Goal: Task Accomplishment & Management: Use online tool/utility

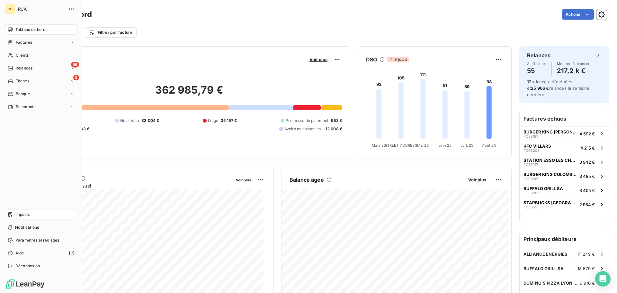
click at [16, 212] on span "Imports" at bounding box center [22, 214] width 14 height 6
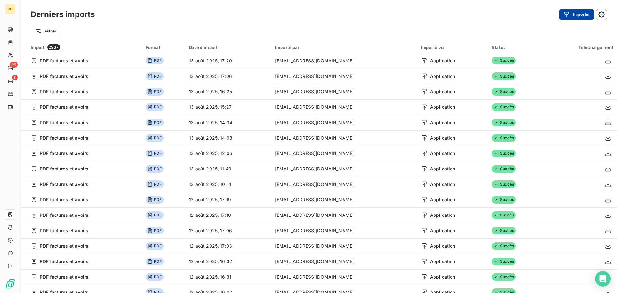
click at [567, 14] on icon "button" at bounding box center [566, 14] width 6 height 6
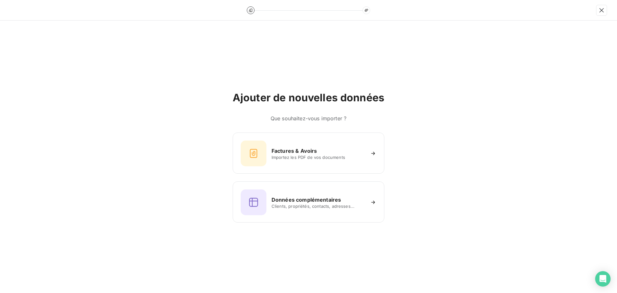
click at [301, 175] on div "Factures & Avoirs Importez les PDF de vos documents Données complémentaires Cli…" at bounding box center [308, 177] width 152 height 90
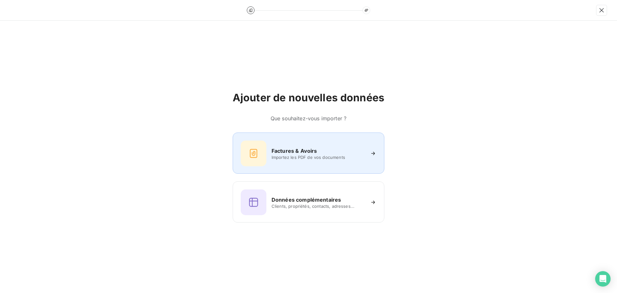
click at [296, 155] on span "Importez les PDF de vos documents" at bounding box center [317, 156] width 93 height 5
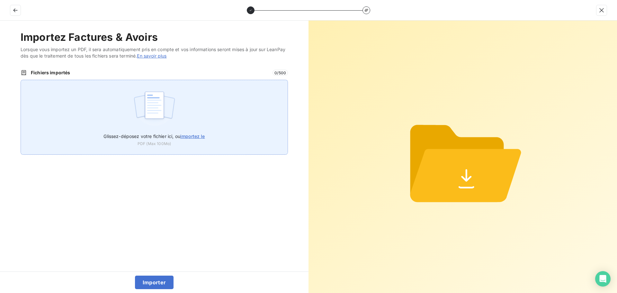
click at [120, 141] on label "Glissez-déposez votre fichier ici, ou importez le" at bounding box center [153, 135] width 101 height 12
click at [21, 80] on input "Glissez-déposez votre fichier ici, ou importez le" at bounding box center [21, 80] width 0 height 0
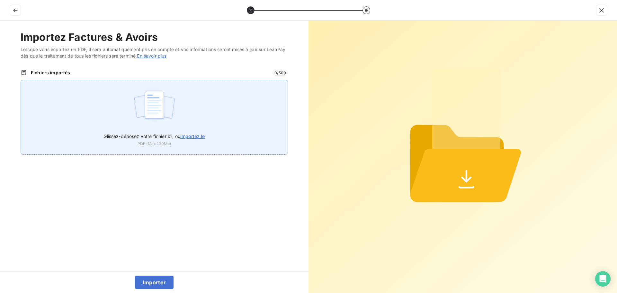
type input "C:\fakepath\FC38519.pdf"
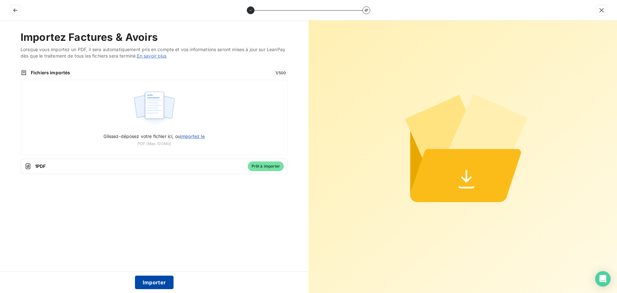
click at [151, 280] on button "Importer" at bounding box center [154, 281] width 39 height 13
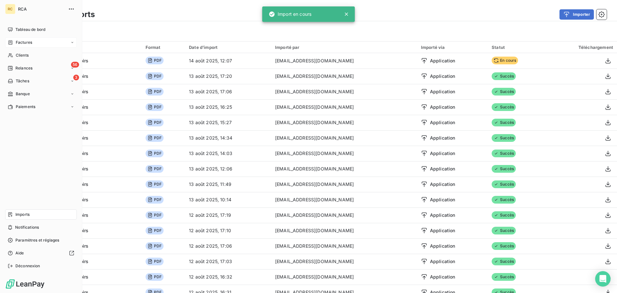
click at [16, 43] on span "Factures" at bounding box center [24, 42] width 16 height 6
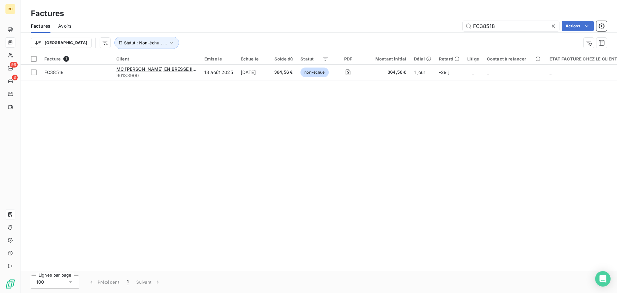
drag, startPoint x: 503, startPoint y: 26, endPoint x: 366, endPoint y: 21, distance: 136.3
click at [366, 21] on div "FC38518 Actions" at bounding box center [342, 26] width 527 height 10
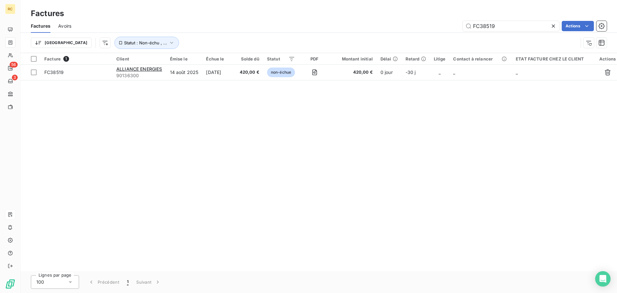
type input "FC38519"
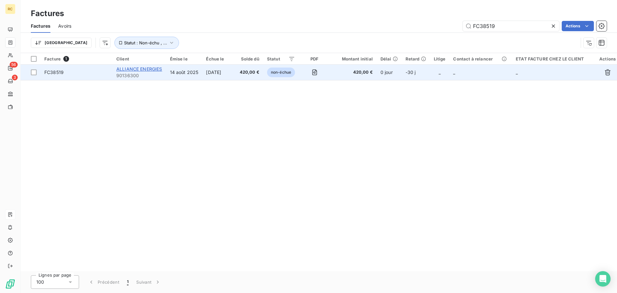
click at [138, 70] on span "ALLIANCE ENERGIES" at bounding box center [139, 68] width 46 height 5
click at [54, 70] on span "FC38519" at bounding box center [53, 71] width 19 height 5
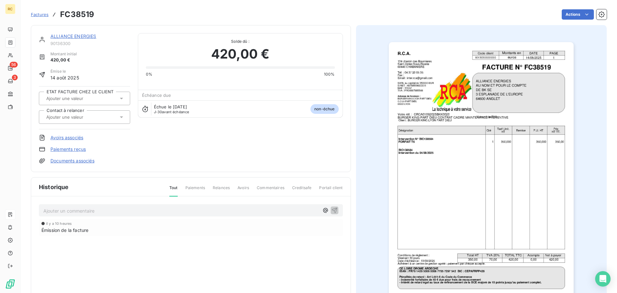
click at [65, 162] on link "Documents associés" at bounding box center [72, 160] width 44 height 6
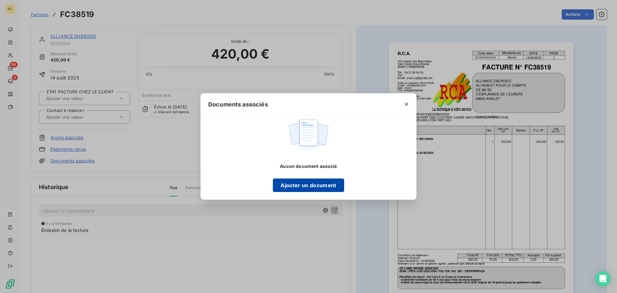
click at [318, 189] on button "Ajouter un document" at bounding box center [308, 184] width 71 height 13
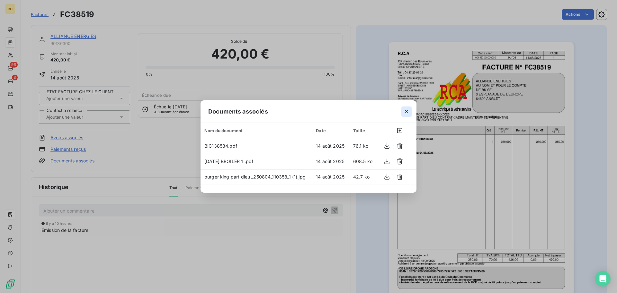
click at [406, 112] on icon "button" at bounding box center [406, 111] width 6 height 6
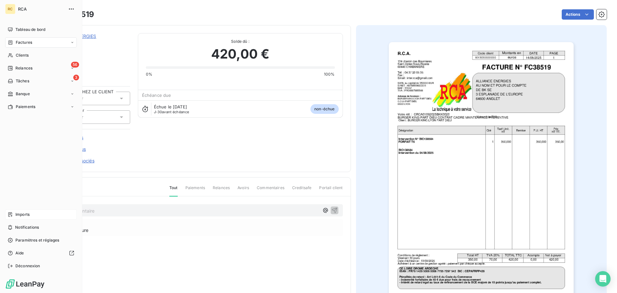
click at [6, 215] on div "Imports" at bounding box center [41, 214] width 72 height 10
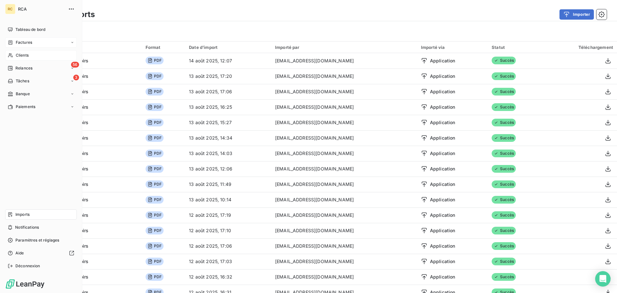
click at [26, 52] on div "Clients" at bounding box center [41, 55] width 72 height 10
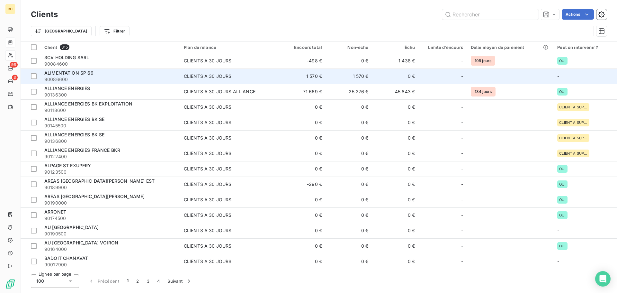
click at [130, 74] on div "ALIMENTATION SP 69" at bounding box center [110, 73] width 132 height 6
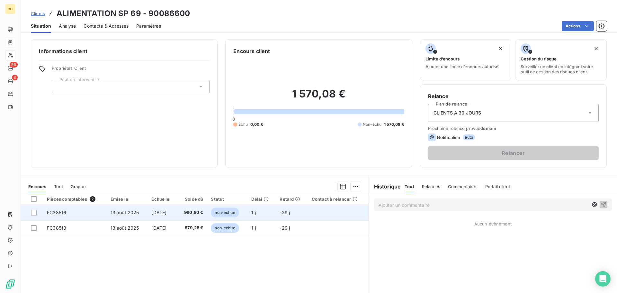
click at [189, 210] on span "990,80 €" at bounding box center [191, 212] width 22 height 6
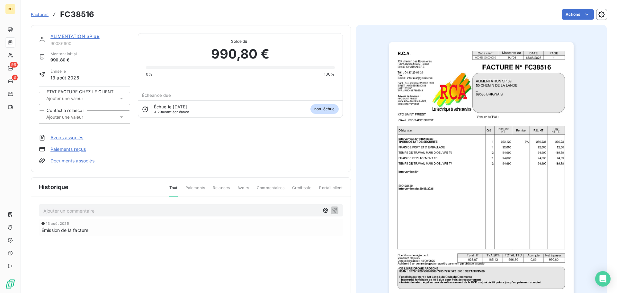
click at [43, 15] on span "Factures" at bounding box center [40, 14] width 18 height 5
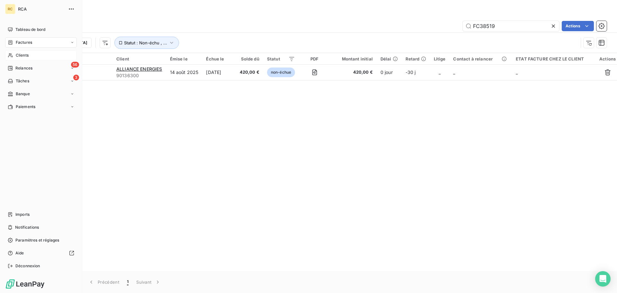
click at [33, 52] on div "Clients" at bounding box center [41, 55] width 72 height 10
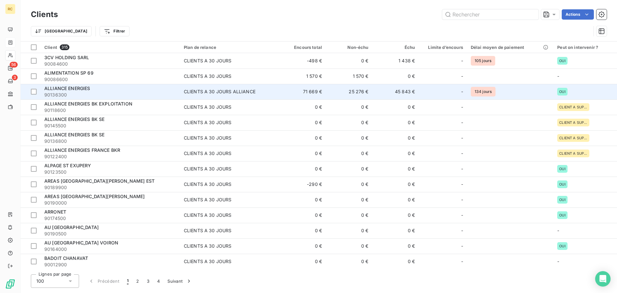
click at [83, 86] on span "ALLIANCE ENERGIES" at bounding box center [67, 87] width 46 height 5
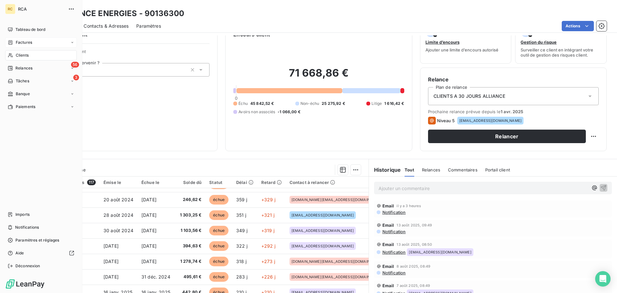
scroll to position [32, 0]
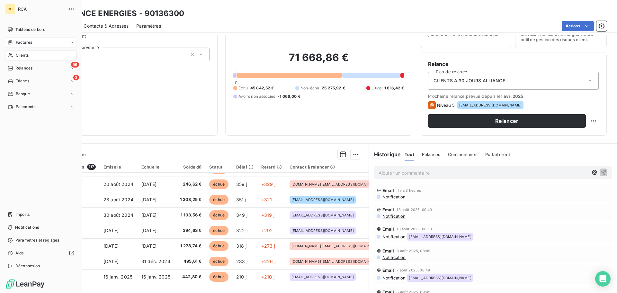
click at [48, 44] on div "Factures" at bounding box center [41, 42] width 72 height 10
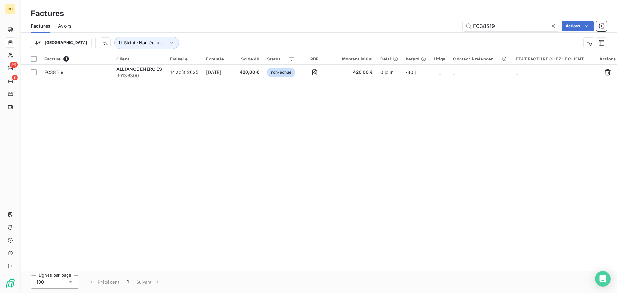
drag, startPoint x: 502, startPoint y: 27, endPoint x: 381, endPoint y: 28, distance: 120.4
click at [391, 32] on div "Factures Avoirs FC38519 Actions" at bounding box center [319, 25] width 596 height 13
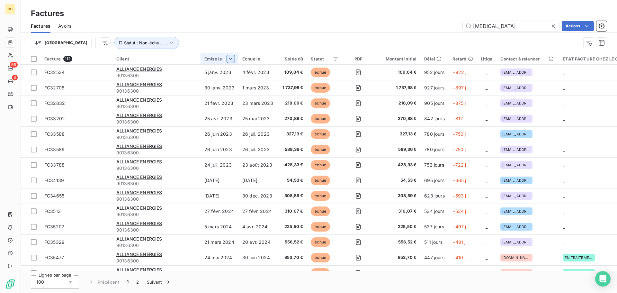
type input "[MEDICAL_DATA]"
click at [191, 86] on span "Trier par ordre décroissant" at bounding box center [177, 86] width 57 height 6
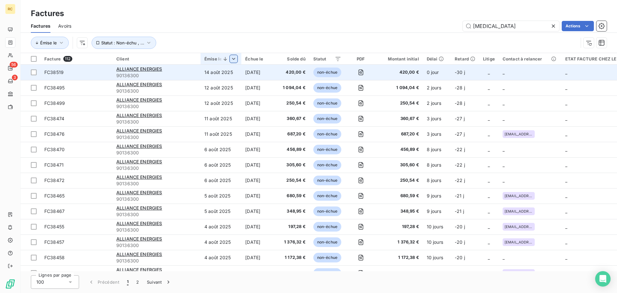
click at [200, 71] on td "14 août 2025" at bounding box center [220, 72] width 41 height 15
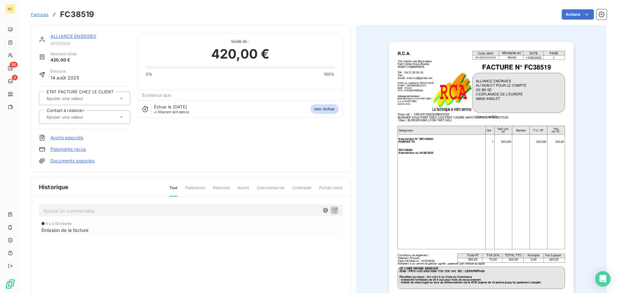
click at [82, 37] on link "ALLIANCE ENERGIES" at bounding box center [73, 35] width 46 height 5
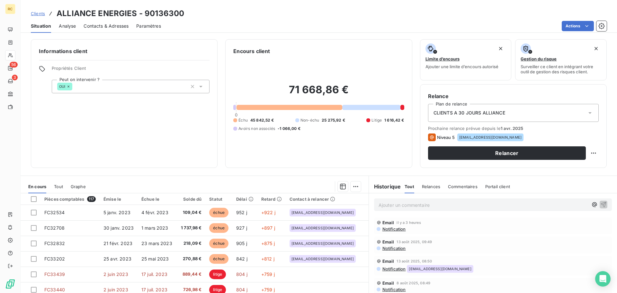
drag, startPoint x: 102, startPoint y: 25, endPoint x: 103, endPoint y: 35, distance: 9.7
click at [102, 25] on span "Contacts & Adresses" at bounding box center [105, 26] width 45 height 6
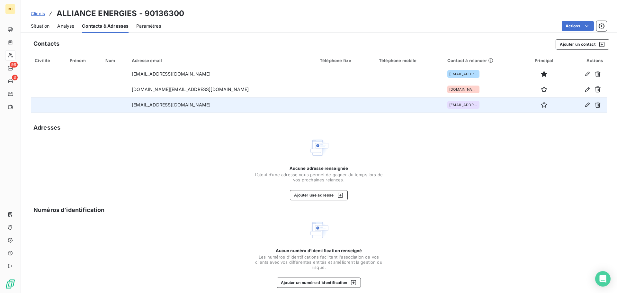
click at [473, 104] on div "[EMAIL_ADDRESS][DOMAIN_NAME]" at bounding box center [483, 105] width 73 height 8
click at [539, 100] on button "button" at bounding box center [544, 105] width 10 height 10
click at [460, 158] on div "Aucune adresse renseignée L’ajout d’une adresse vous permet [PERSON_NAME] du te…" at bounding box center [318, 168] width 575 height 63
click at [41, 23] on div "Situation" at bounding box center [40, 25] width 19 height 13
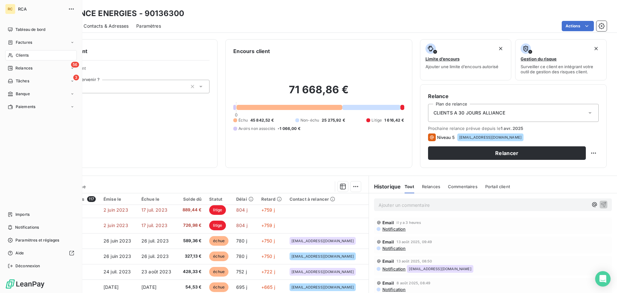
drag, startPoint x: 11, startPoint y: 41, endPoint x: 49, endPoint y: 42, distance: 37.9
click at [11, 42] on icon at bounding box center [10, 42] width 5 height 5
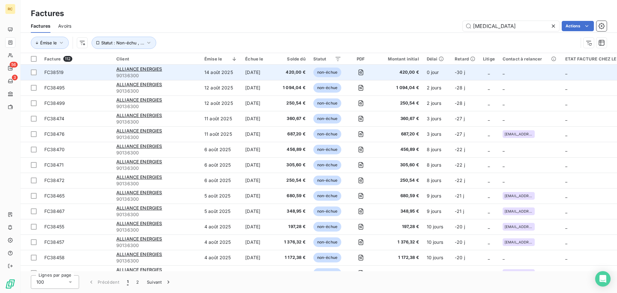
click at [93, 67] on td "FC38519" at bounding box center [76, 72] width 72 height 15
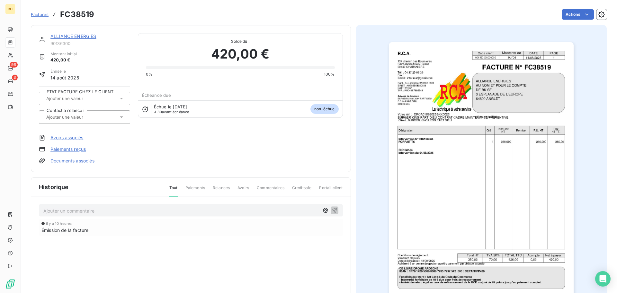
click at [105, 116] on div at bounding box center [81, 117] width 74 height 8
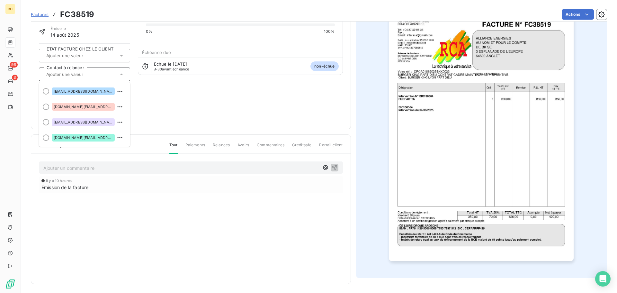
scroll to position [44, 0]
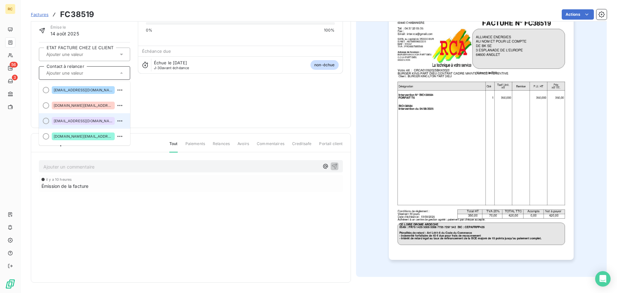
click at [87, 123] on div "[EMAIL_ADDRESS][DOMAIN_NAME]" at bounding box center [83, 121] width 63 height 8
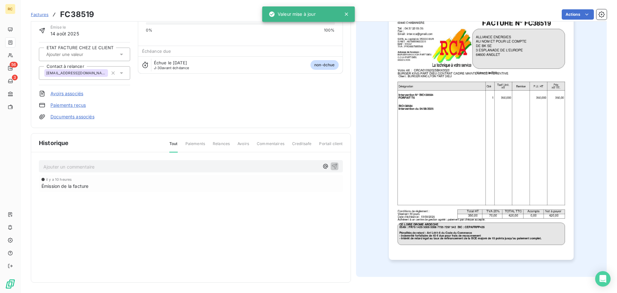
click at [117, 92] on div "Avoirs associés" at bounding box center [84, 93] width 91 height 6
click at [345, 14] on icon at bounding box center [346, 14] width 6 height 6
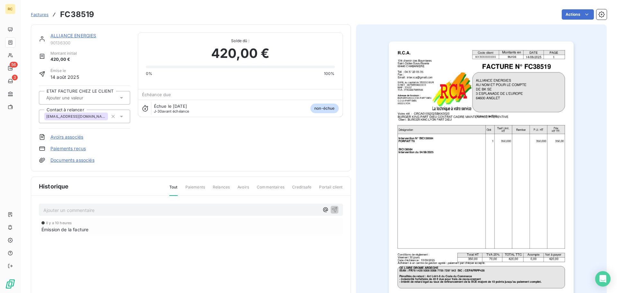
scroll to position [0, 0]
click at [108, 118] on button "button" at bounding box center [113, 117] width 10 height 10
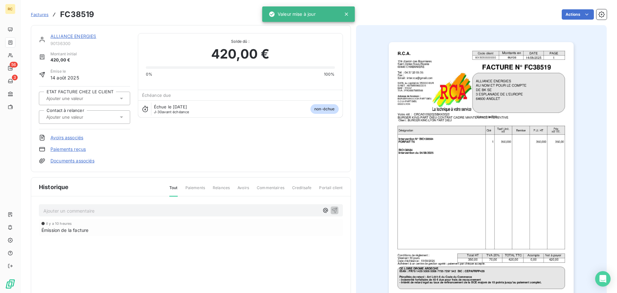
click at [102, 118] on div at bounding box center [81, 117] width 74 height 8
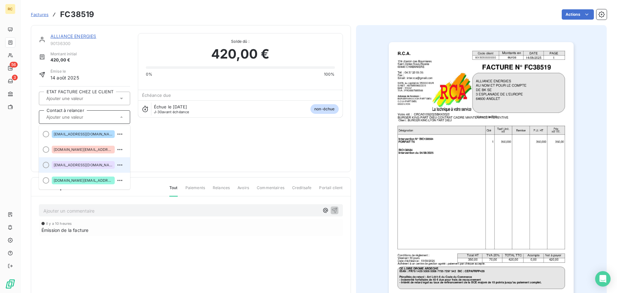
click at [85, 163] on span "[EMAIL_ADDRESS][DOMAIN_NAME]" at bounding box center [83, 165] width 59 height 4
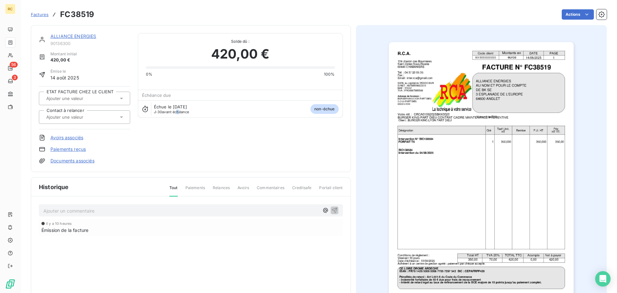
drag, startPoint x: 178, startPoint y: 148, endPoint x: 173, endPoint y: 149, distance: 4.2
click at [175, 148] on div "ALLIANCE ENERGIES 90136300 Montant initial 420,00 € Émise le 14 août 2025 ETAT …" at bounding box center [191, 98] width 304 height 131
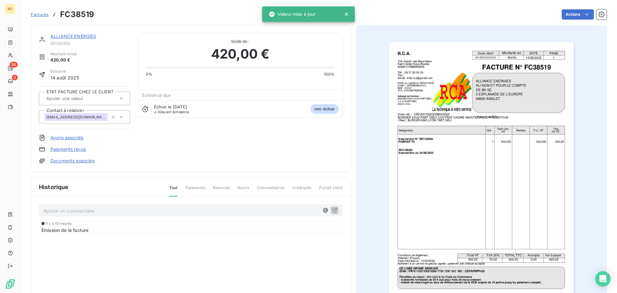
click at [62, 33] on link "ALLIANCE ENERGIES" at bounding box center [73, 35] width 46 height 5
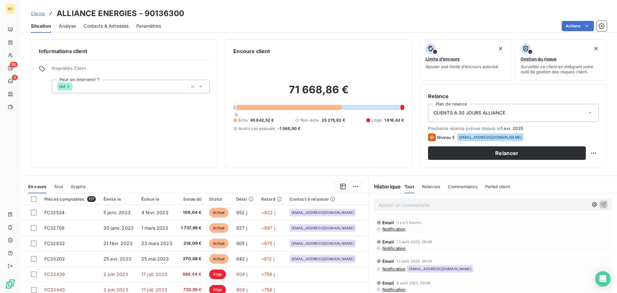
click at [395, 229] on span "Notification" at bounding box center [393, 228] width 24 height 5
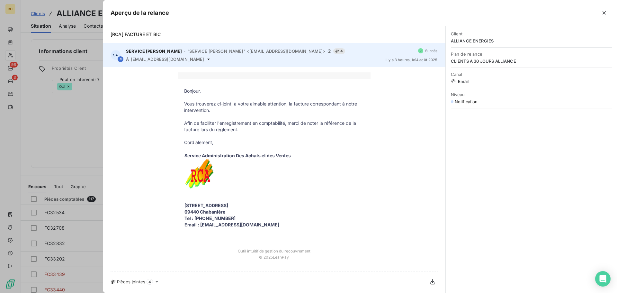
click at [206, 57] on icon at bounding box center [208, 59] width 5 height 5
click at [206, 58] on icon at bounding box center [208, 59] width 5 height 5
click at [207, 59] on icon at bounding box center [208, 58] width 3 height 1
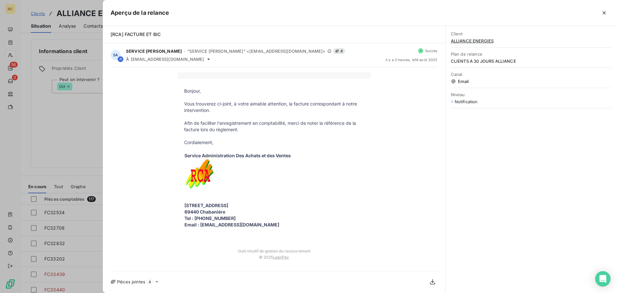
click at [411, 89] on div "Bonjour, Vous trouverez ci-joint, à votre aimable attention, la facture corresp…" at bounding box center [273, 168] width 327 height 193
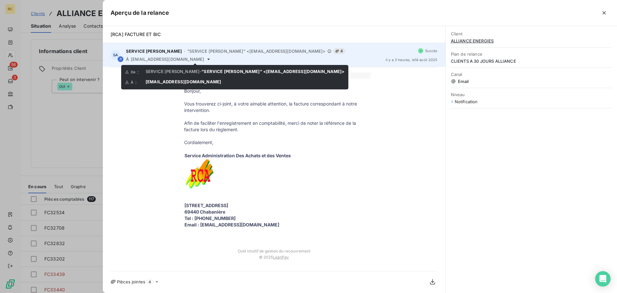
click at [206, 57] on icon at bounding box center [208, 59] width 5 height 5
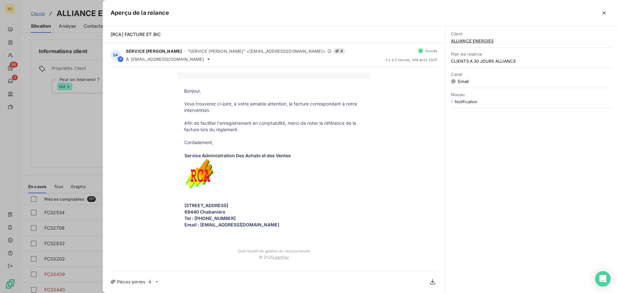
click at [57, 116] on div at bounding box center [308, 146] width 617 height 293
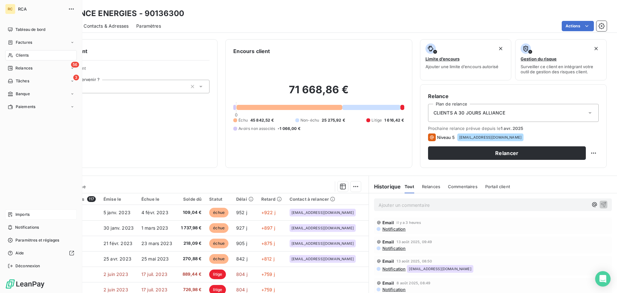
click at [20, 215] on span "Imports" at bounding box center [22, 214] width 14 height 6
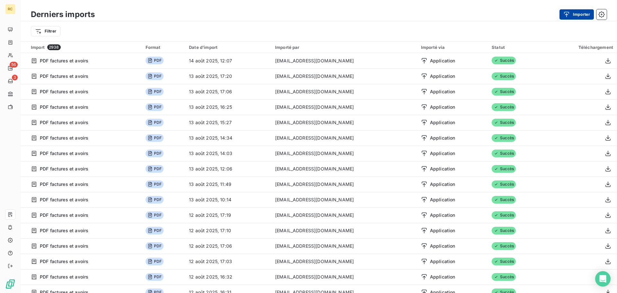
click at [563, 13] on icon "button" at bounding box center [566, 14] width 6 height 6
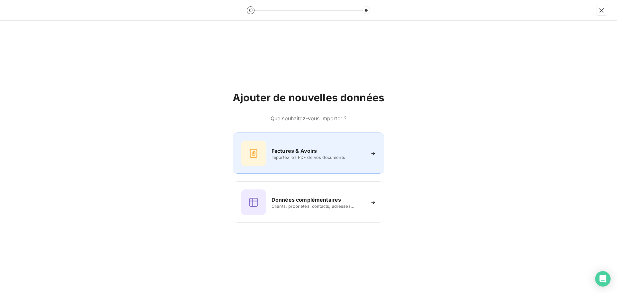
click at [303, 144] on div "Factures & Avoirs Importez les PDF de vos documents" at bounding box center [309, 153] width 136 height 26
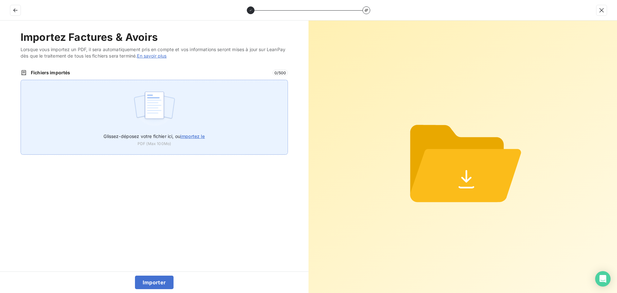
click at [118, 127] on div "Glissez-déposez votre fichier ici, ou importez le PDF (Max 100Mo)" at bounding box center [154, 117] width 267 height 75
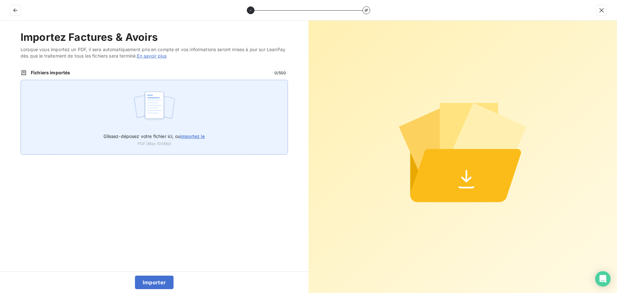
type input "C:\fakepath\FC38520.pdf"
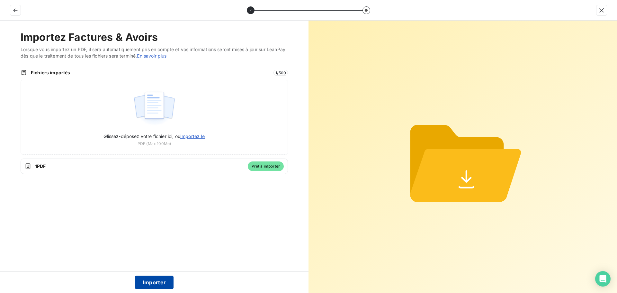
click at [158, 281] on button "Importer" at bounding box center [154, 281] width 39 height 13
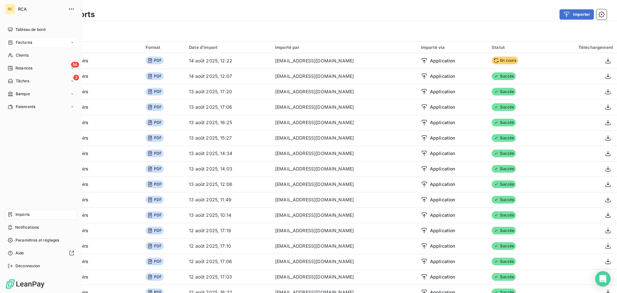
click at [31, 42] on span "Factures" at bounding box center [24, 42] width 16 height 6
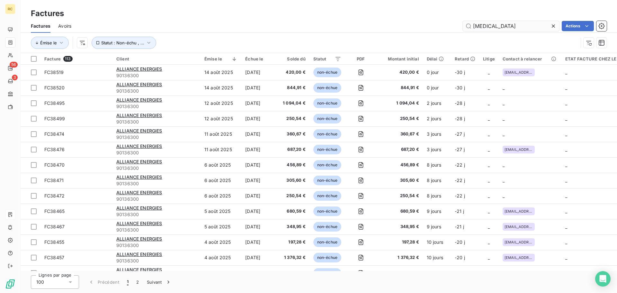
click at [516, 27] on input "[MEDICAL_DATA]" at bounding box center [510, 26] width 96 height 10
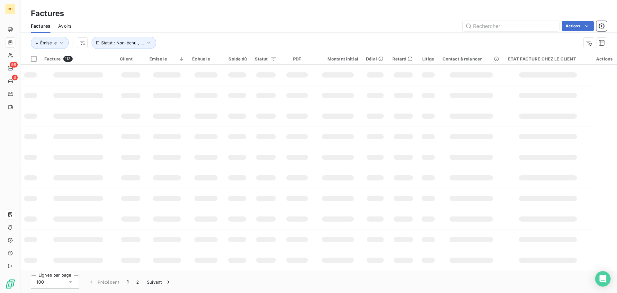
type input "BT808825"
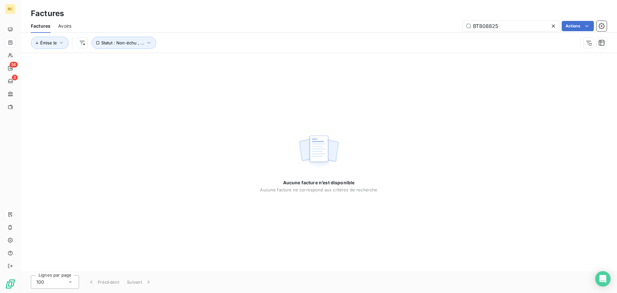
drag, startPoint x: 509, startPoint y: 25, endPoint x: 409, endPoint y: 24, distance: 100.2
click at [420, 25] on div "BT808825 Actions" at bounding box center [342, 26] width 527 height 10
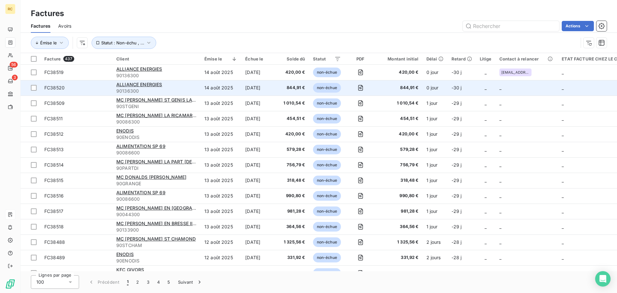
click at [48, 88] on span "FC38520" at bounding box center [54, 87] width 20 height 5
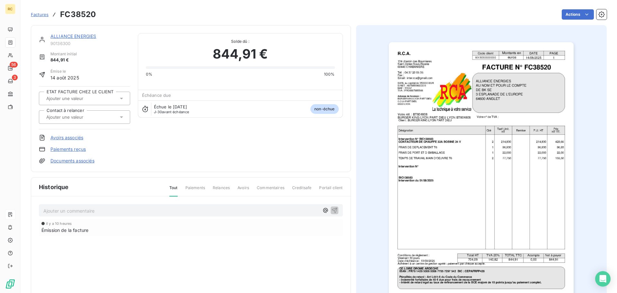
click at [68, 161] on link "Documents associés" at bounding box center [72, 160] width 44 height 6
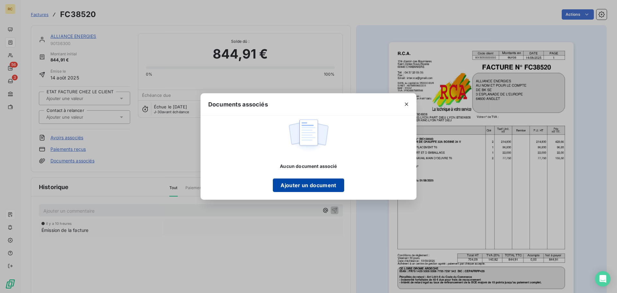
click at [311, 186] on button "Ajouter un document" at bounding box center [308, 184] width 71 height 13
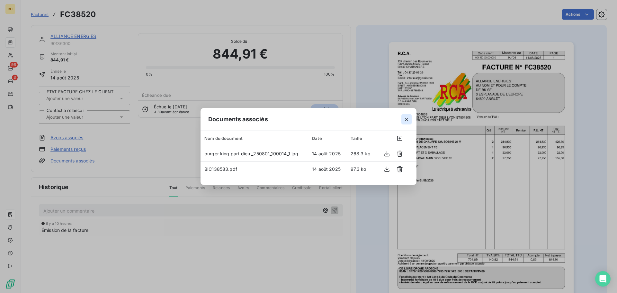
click at [407, 121] on icon "button" at bounding box center [406, 119] width 6 height 6
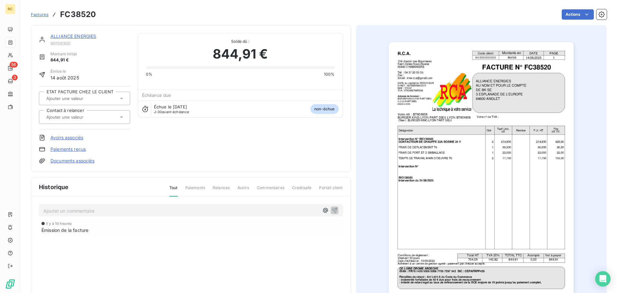
click at [75, 123] on div at bounding box center [84, 116] width 91 height 13
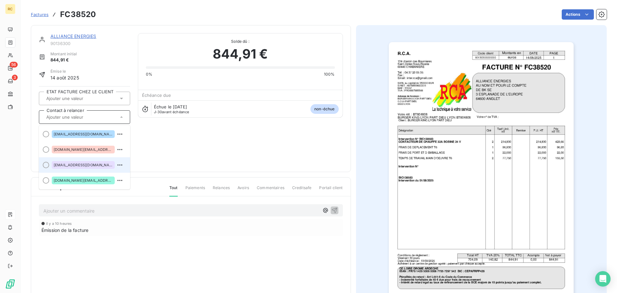
click at [79, 164] on span "[EMAIL_ADDRESS][DOMAIN_NAME]" at bounding box center [83, 165] width 59 height 4
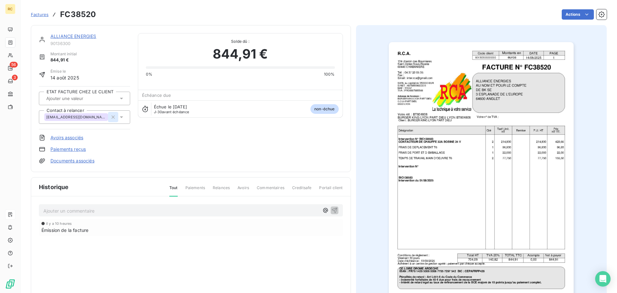
click at [108, 118] on button "button" at bounding box center [113, 117] width 10 height 10
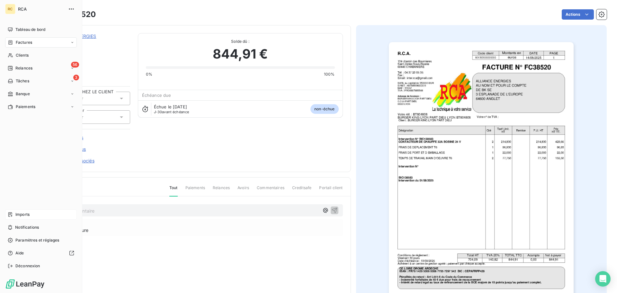
click at [19, 217] on span "Imports" at bounding box center [22, 214] width 14 height 6
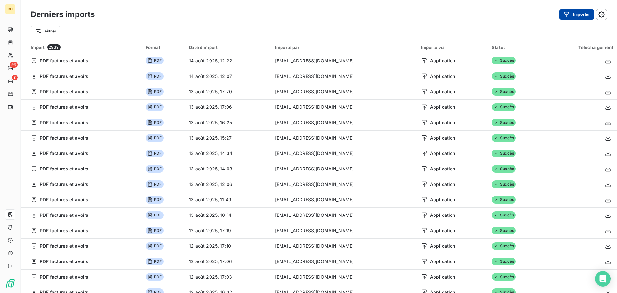
click at [574, 17] on button "Importer" at bounding box center [576, 14] width 34 height 10
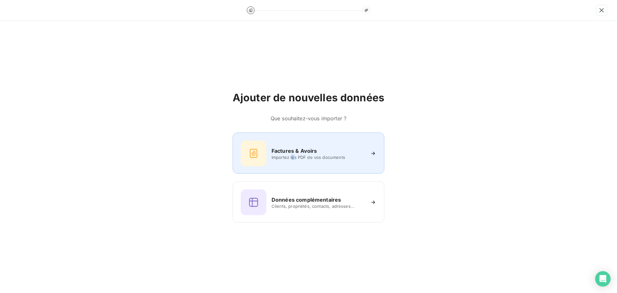
click at [294, 156] on span "Importez les PDF de vos documents" at bounding box center [317, 156] width 93 height 5
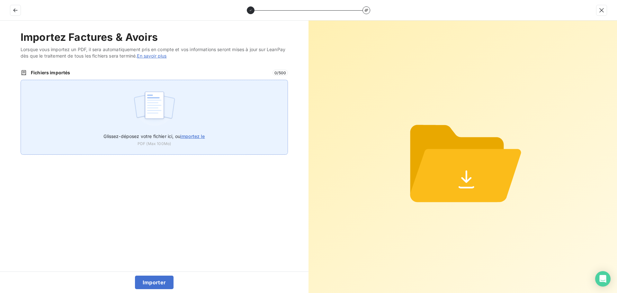
click at [164, 109] on img at bounding box center [154, 108] width 43 height 41
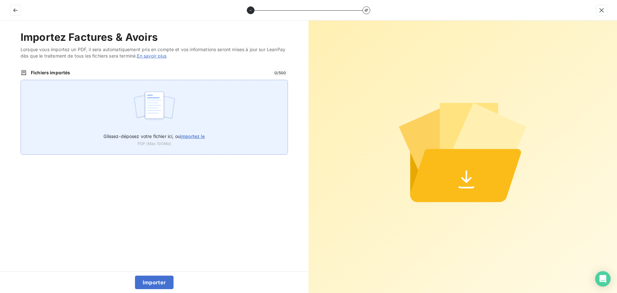
type input "C:\fakepath\FC38521.pdf"
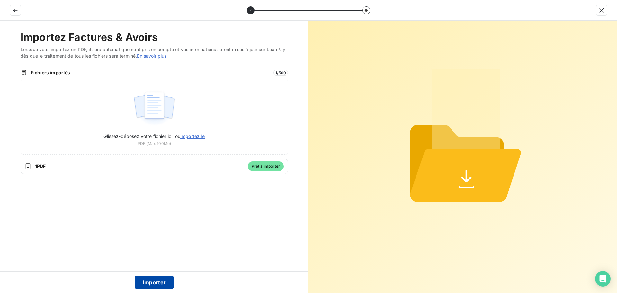
click at [154, 281] on button "Importer" at bounding box center [154, 281] width 39 height 13
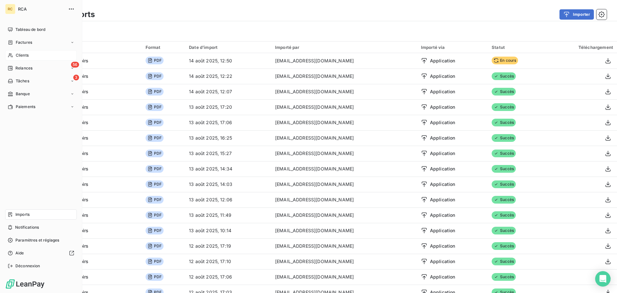
click at [22, 56] on span "Clients" at bounding box center [22, 55] width 13 height 6
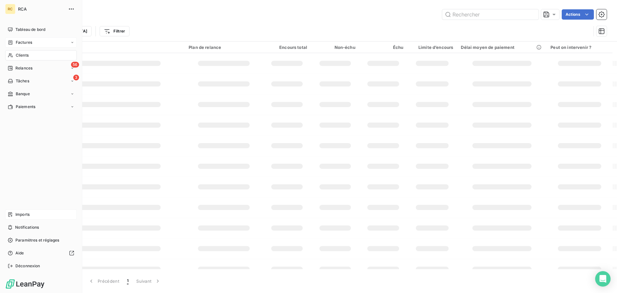
click at [14, 45] on div "Factures" at bounding box center [20, 42] width 24 height 6
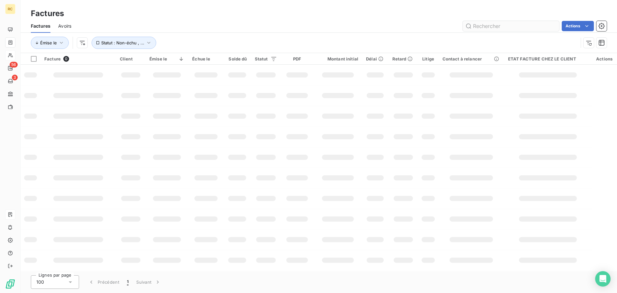
click at [494, 27] on input "text" at bounding box center [510, 26] width 96 height 10
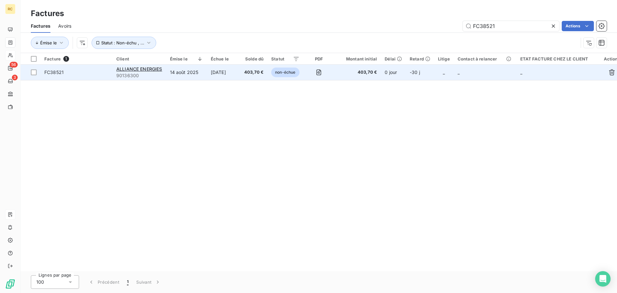
type input "FC38521"
click at [58, 72] on span "FC38521" at bounding box center [53, 71] width 19 height 5
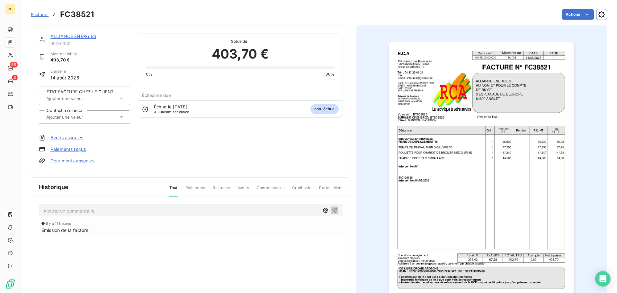
click at [61, 161] on link "Documents associés" at bounding box center [72, 160] width 44 height 6
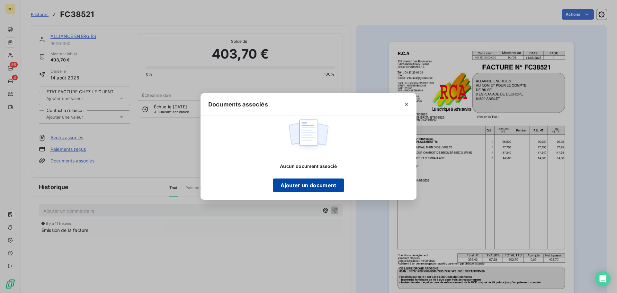
click at [292, 187] on button "Ajouter un document" at bounding box center [308, 184] width 71 height 13
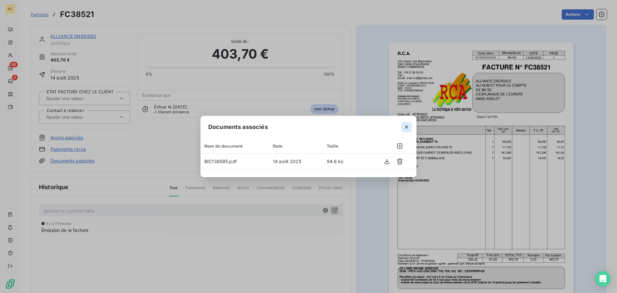
click at [408, 125] on icon "button" at bounding box center [406, 127] width 6 height 6
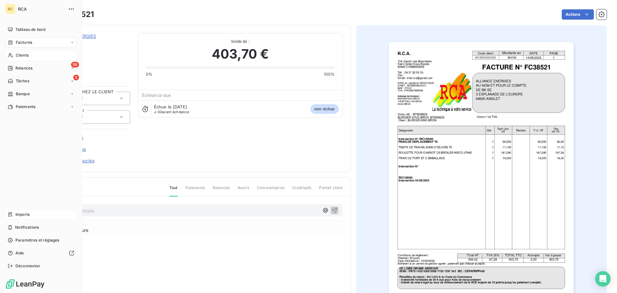
click at [22, 215] on span "Imports" at bounding box center [22, 214] width 14 height 6
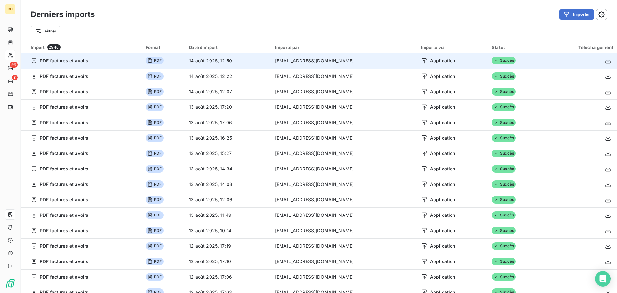
click at [516, 62] on td "Succès" at bounding box center [515, 60] width 57 height 15
click at [604, 63] on icon "button" at bounding box center [607, 60] width 6 height 6
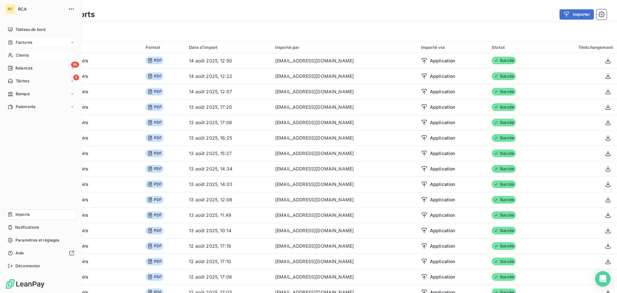
click at [20, 45] on div "Factures" at bounding box center [41, 42] width 72 height 10
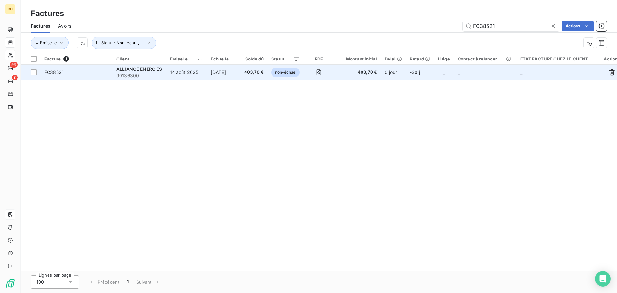
click at [55, 73] on span "FC38521" at bounding box center [53, 71] width 19 height 5
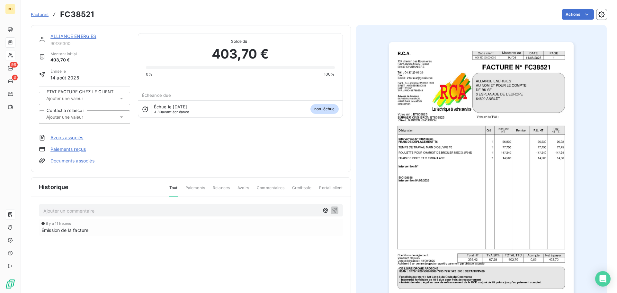
click at [72, 158] on link "Documents associés" at bounding box center [72, 160] width 44 height 6
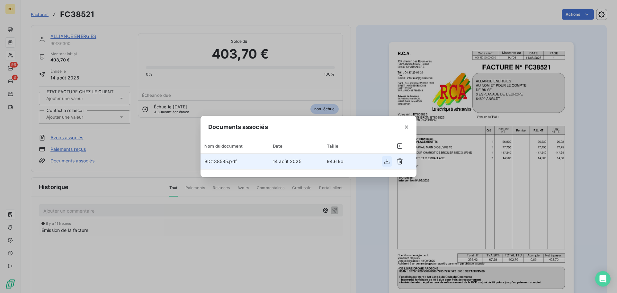
click at [387, 162] on icon "button" at bounding box center [386, 161] width 5 height 5
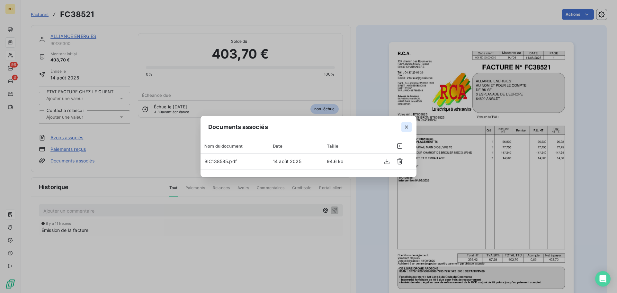
click at [403, 127] on button "button" at bounding box center [406, 127] width 10 height 10
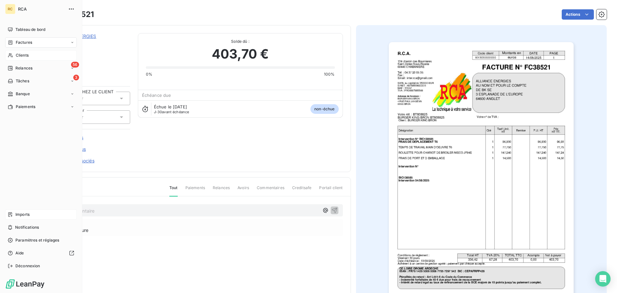
click at [16, 212] on span "Imports" at bounding box center [22, 214] width 14 height 6
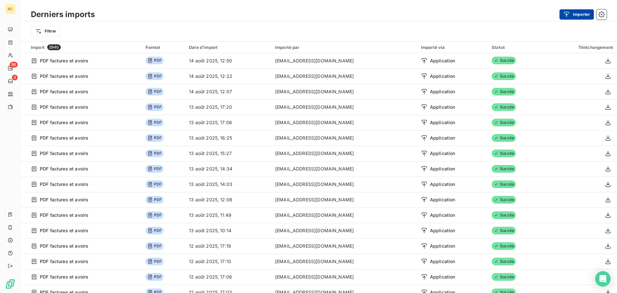
click at [579, 13] on button "Importer" at bounding box center [576, 14] width 34 height 10
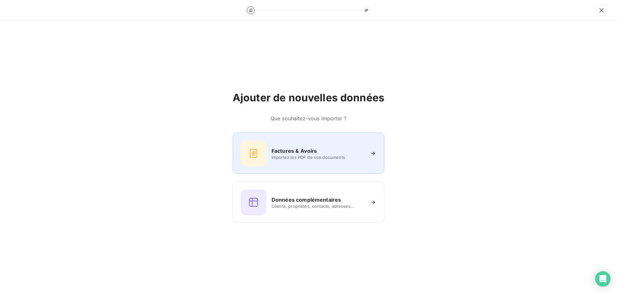
click at [306, 139] on div "Factures & Avoirs Importez les PDF de vos documents" at bounding box center [308, 152] width 152 height 41
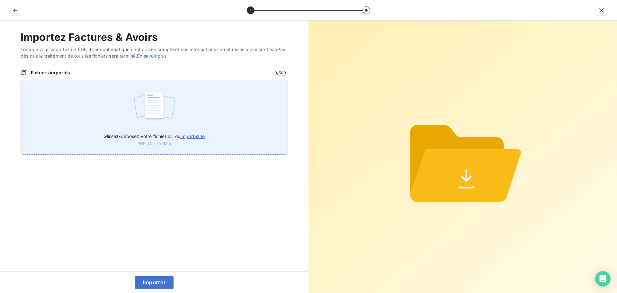
click at [151, 126] on img at bounding box center [154, 108] width 43 height 41
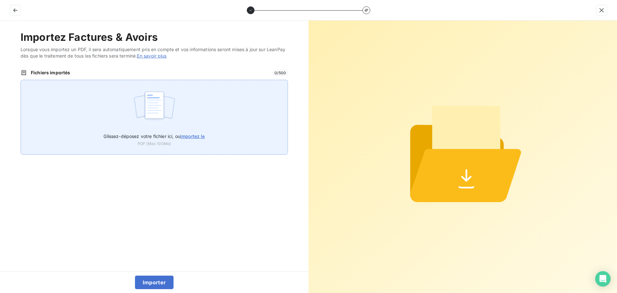
type input "C:\fakepath\FC38522.pdf"
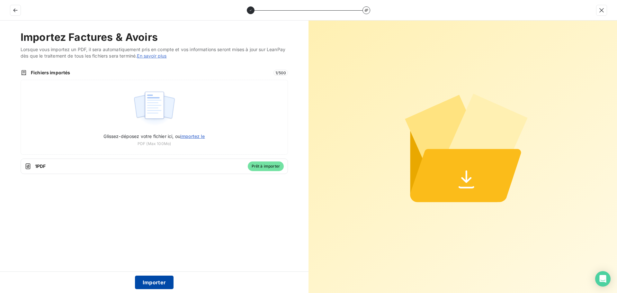
click at [156, 281] on button "Importer" at bounding box center [154, 281] width 39 height 13
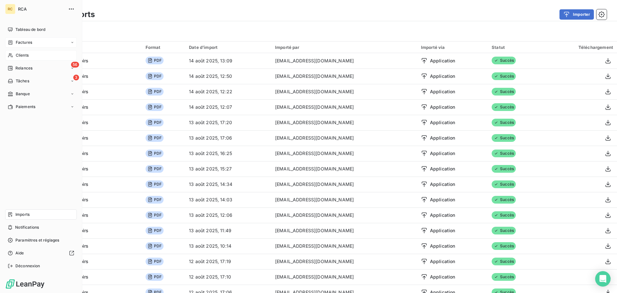
click at [13, 43] on div "Factures" at bounding box center [20, 42] width 24 height 6
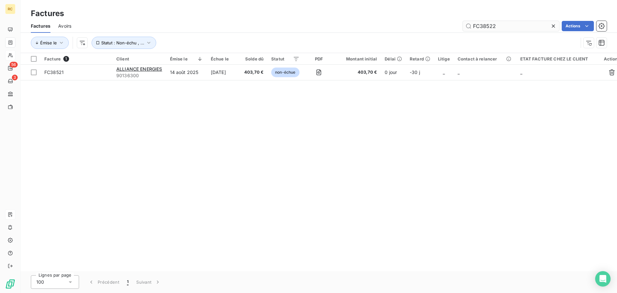
type input "FC38522"
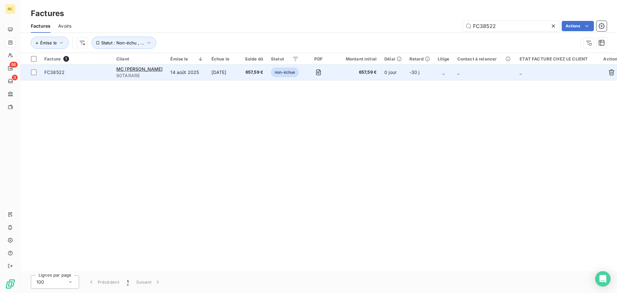
click at [54, 73] on span "FC38522" at bounding box center [54, 71] width 20 height 5
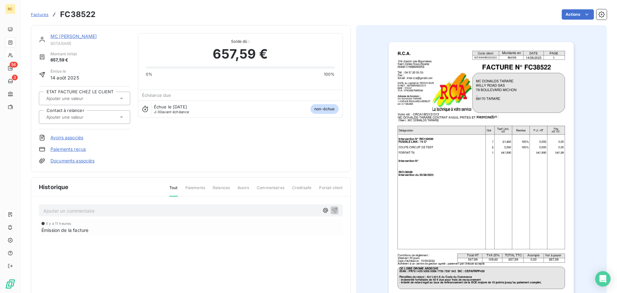
click at [61, 162] on link "Documents associés" at bounding box center [72, 160] width 44 height 6
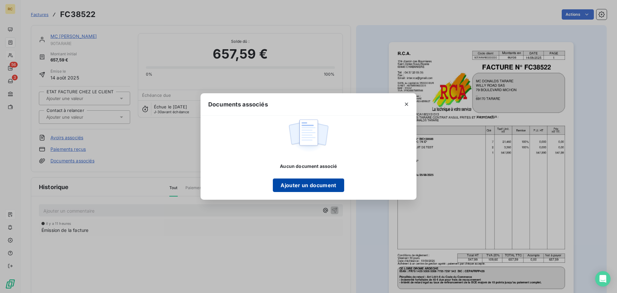
click at [296, 187] on button "Ajouter un document" at bounding box center [308, 184] width 71 height 13
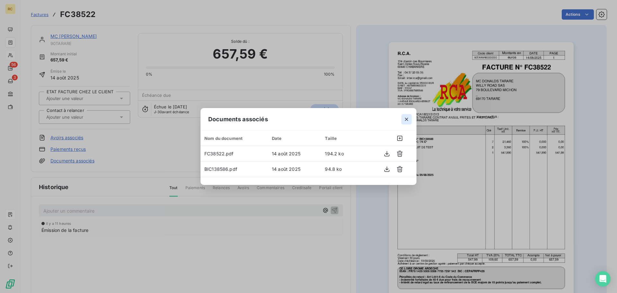
click at [408, 119] on icon "button" at bounding box center [406, 119] width 6 height 6
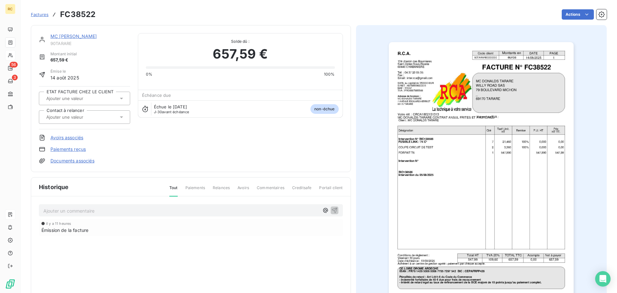
click at [71, 162] on link "Documents associés" at bounding box center [72, 160] width 44 height 6
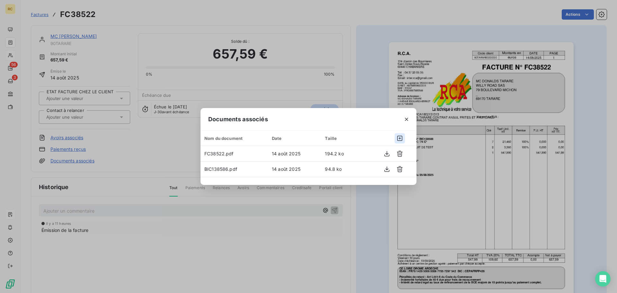
click at [399, 136] on icon "button" at bounding box center [399, 138] width 6 height 6
click at [401, 142] on button "button" at bounding box center [399, 138] width 10 height 10
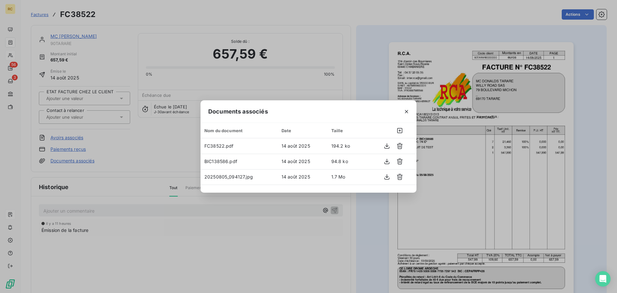
click at [310, 222] on div "Documents associés Nom du document Date Taille FC38522.pdf 14 août 2025 194.2 k…" at bounding box center [308, 146] width 617 height 293
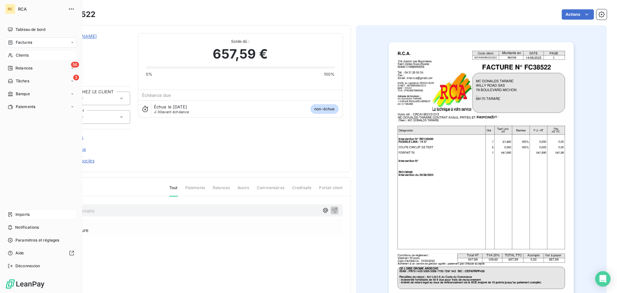
click at [32, 212] on div "Imports" at bounding box center [41, 214] width 72 height 10
